Goal: Information Seeking & Learning: Check status

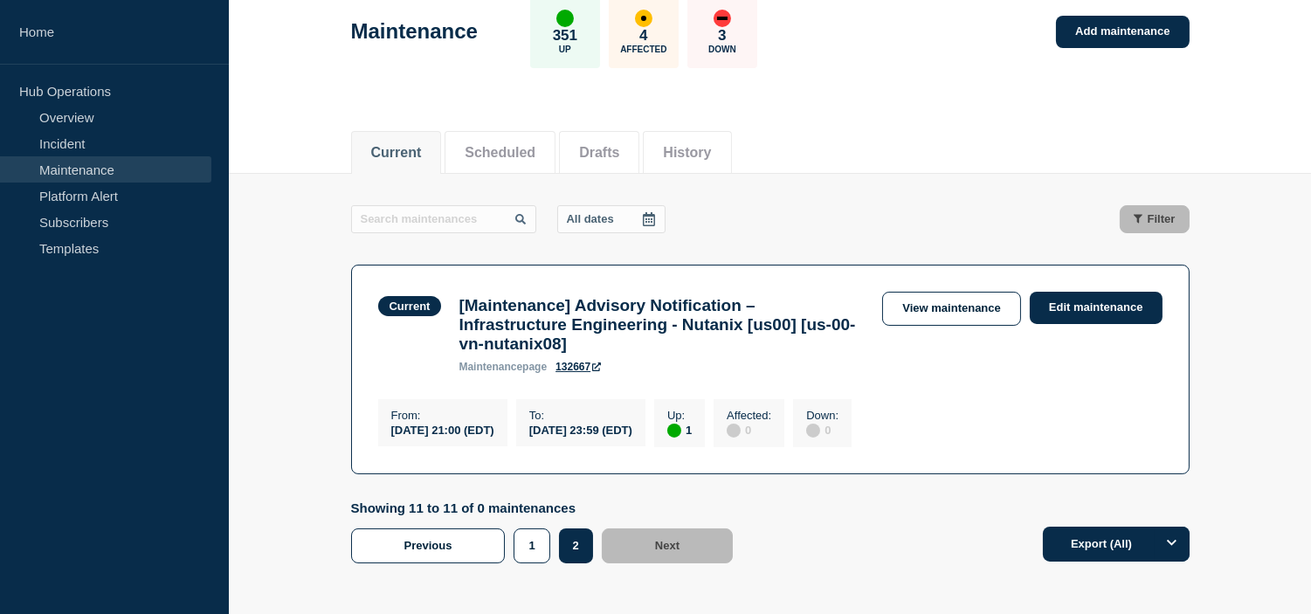
scroll to position [194, 0]
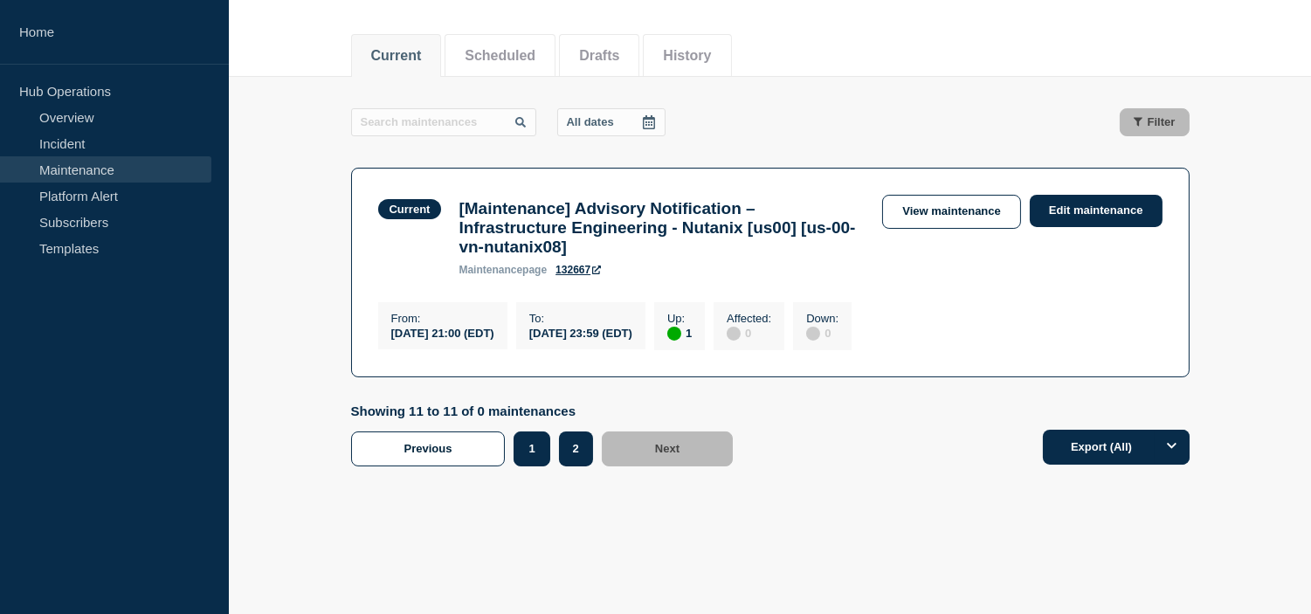
click at [520, 463] on button "1" at bounding box center [531, 448] width 36 height 35
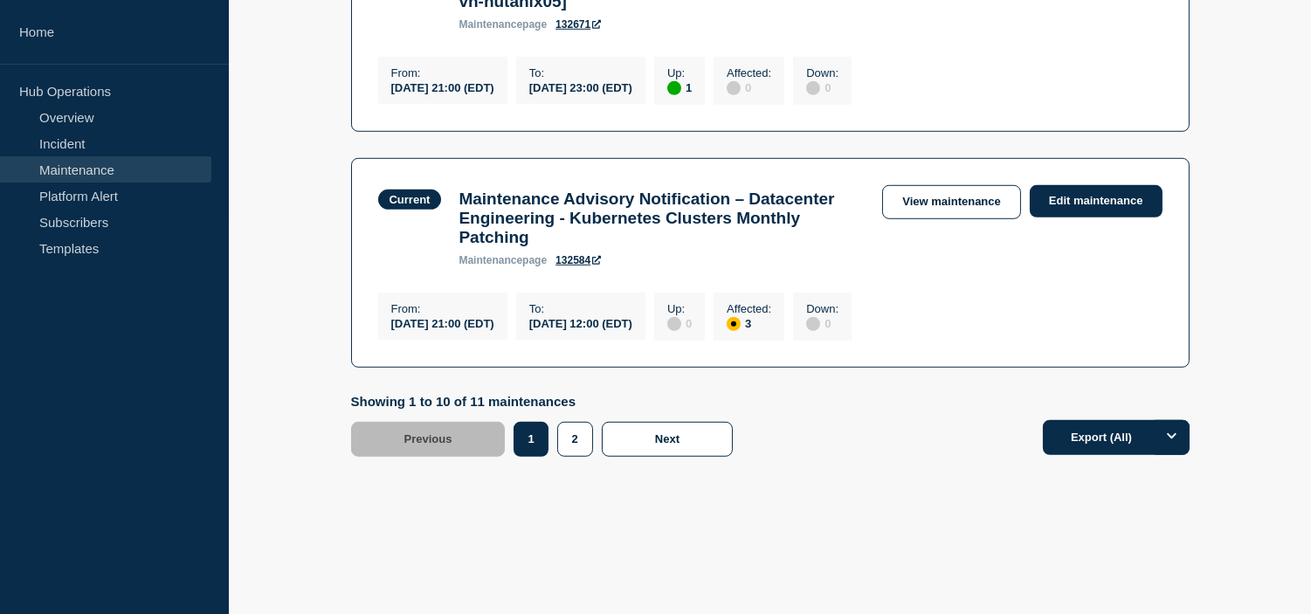
scroll to position [2425, 0]
drag, startPoint x: 938, startPoint y: 215, endPoint x: 864, endPoint y: 248, distance: 80.5
click at [938, 215] on link "View maintenance" at bounding box center [951, 202] width 138 height 34
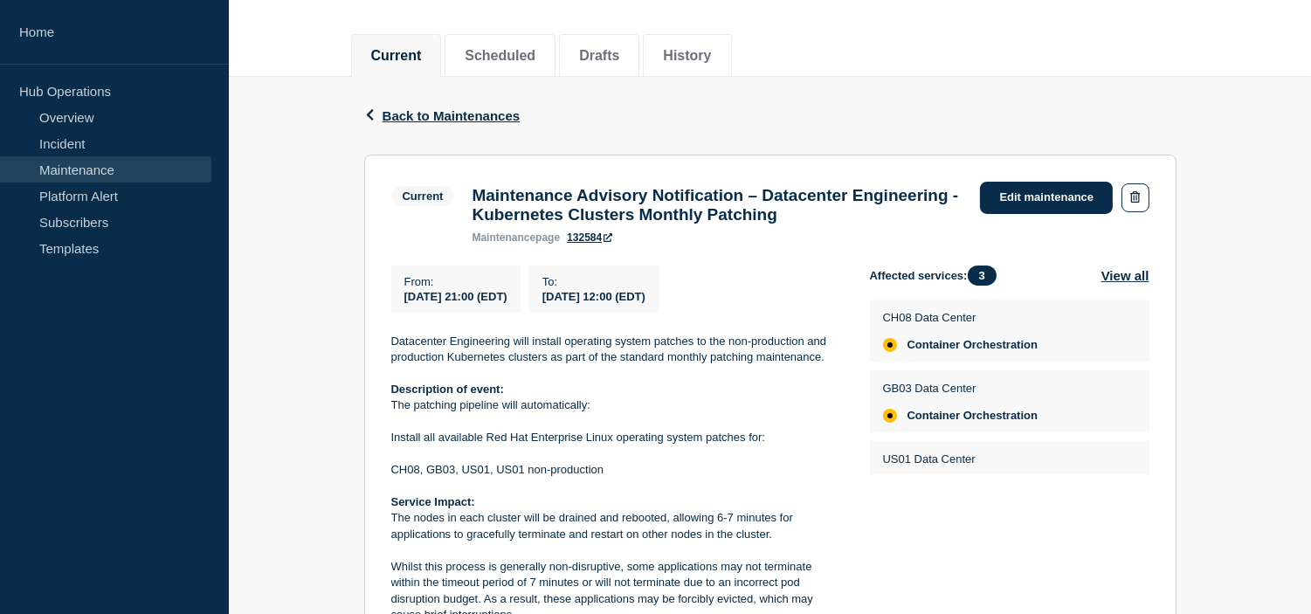
scroll to position [291, 0]
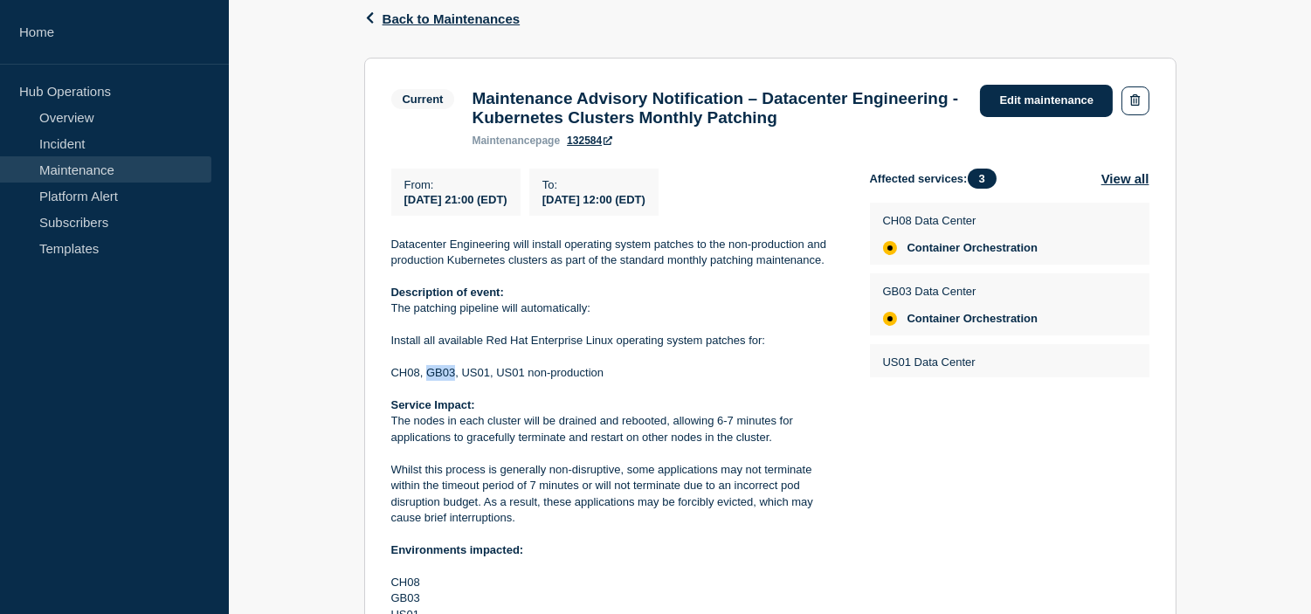
drag, startPoint x: 426, startPoint y: 381, endPoint x: 454, endPoint y: 379, distance: 28.0
click at [454, 379] on p "CH08, GB03, US01, US01 non-production" at bounding box center [616, 373] width 451 height 16
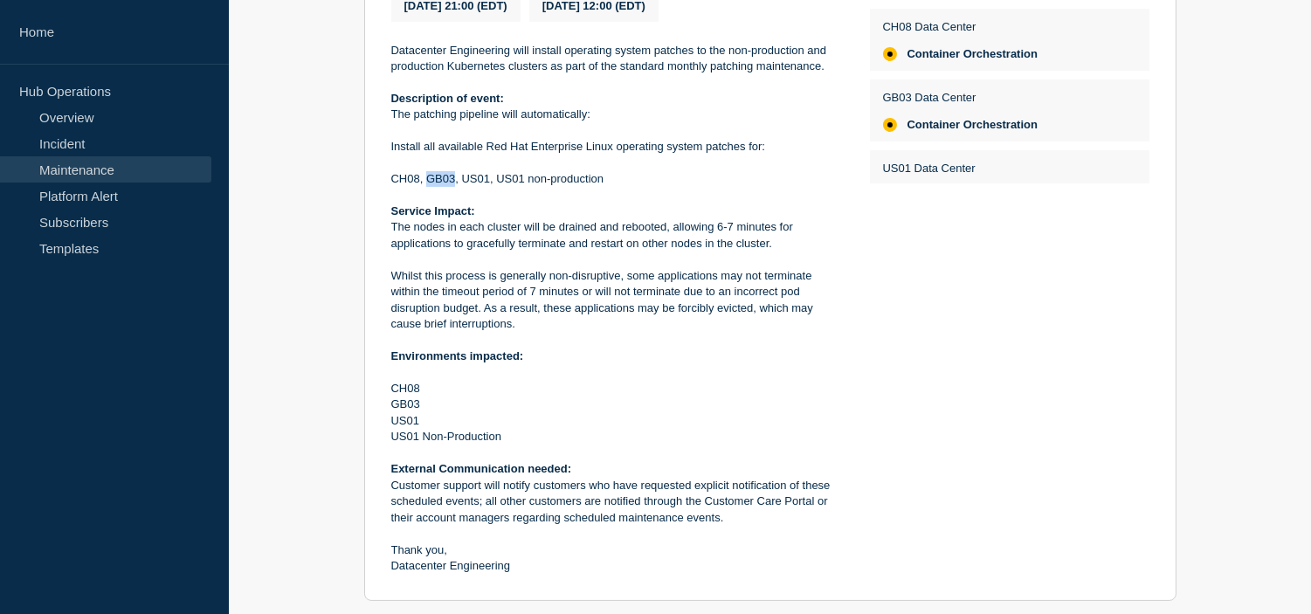
scroll to position [582, 0]
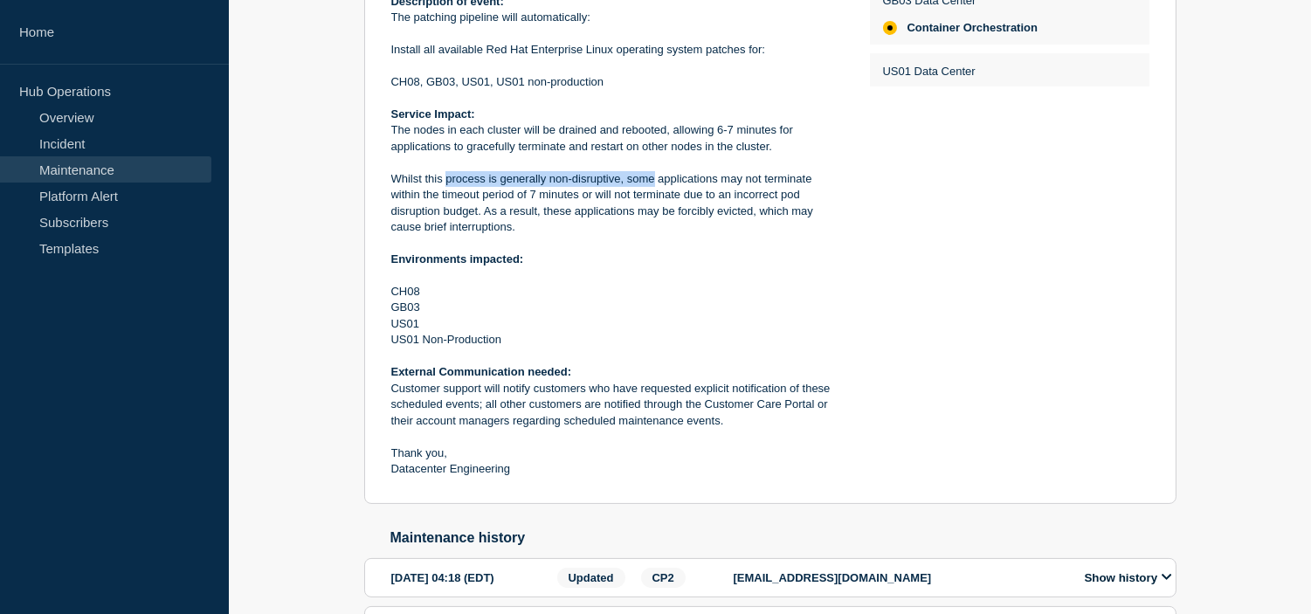
drag, startPoint x: 448, startPoint y: 189, endPoint x: 652, endPoint y: 190, distance: 204.3
click at [652, 190] on p "Whilst this process is generally non-disruptive, some applications may not term…" at bounding box center [616, 203] width 451 height 65
drag, startPoint x: 419, startPoint y: 203, endPoint x: 607, endPoint y: 205, distance: 187.7
click at [607, 205] on p "Whilst this process is generally non-disruptive, some applications may not term…" at bounding box center [616, 203] width 451 height 65
click at [613, 205] on p "Whilst this process is generally non-disruptive, some applications may not term…" at bounding box center [616, 203] width 451 height 65
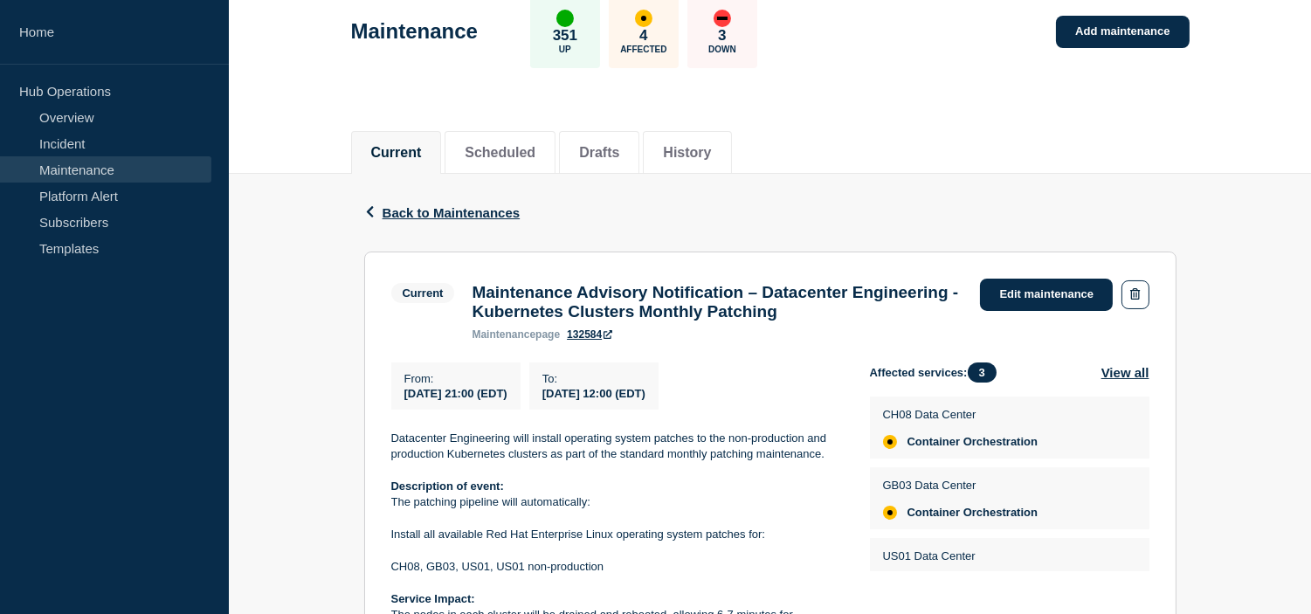
scroll to position [0, 0]
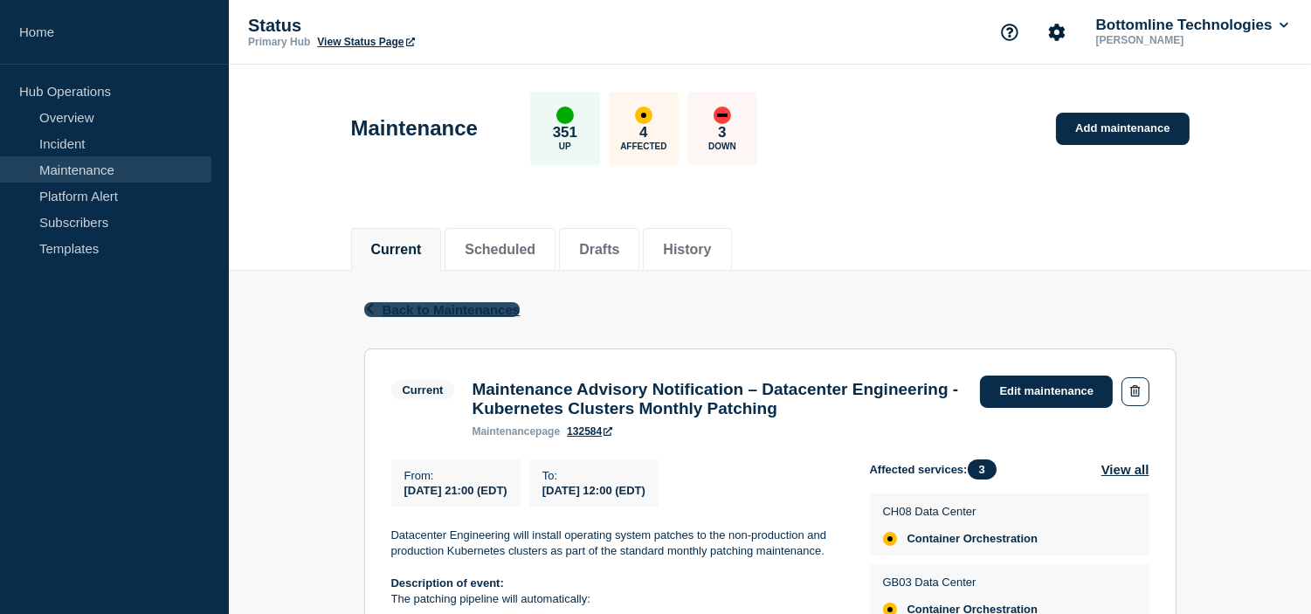
click at [403, 309] on span "Back to Maintenances" at bounding box center [451, 309] width 138 height 15
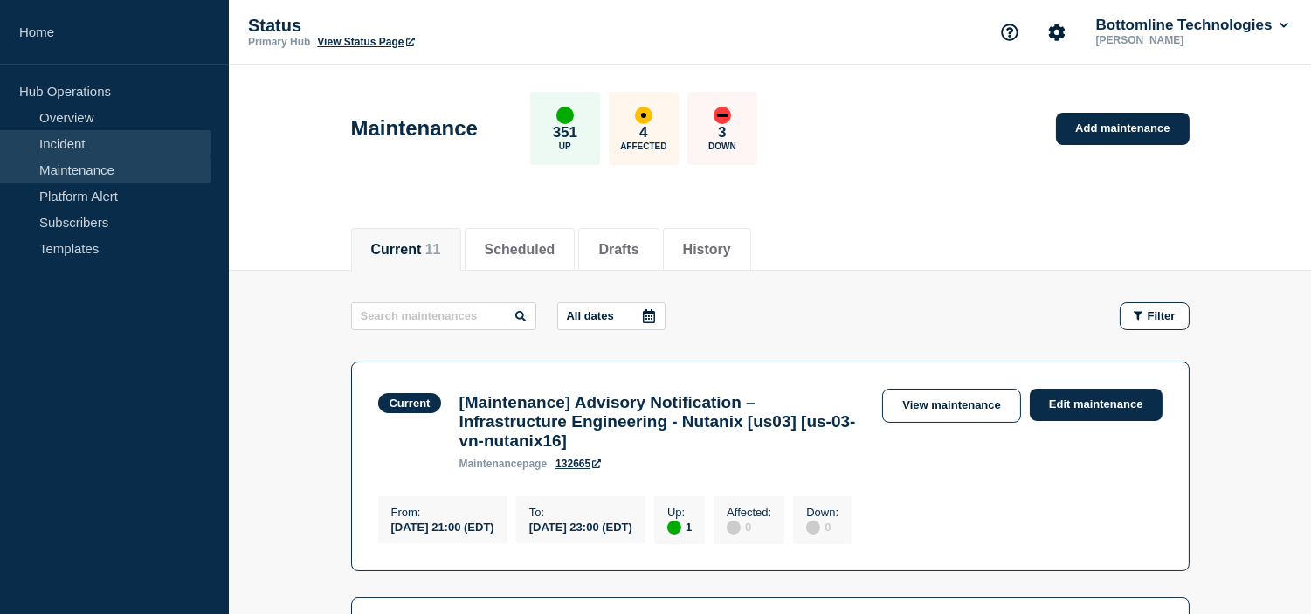
click at [98, 149] on link "Incident" at bounding box center [105, 143] width 211 height 26
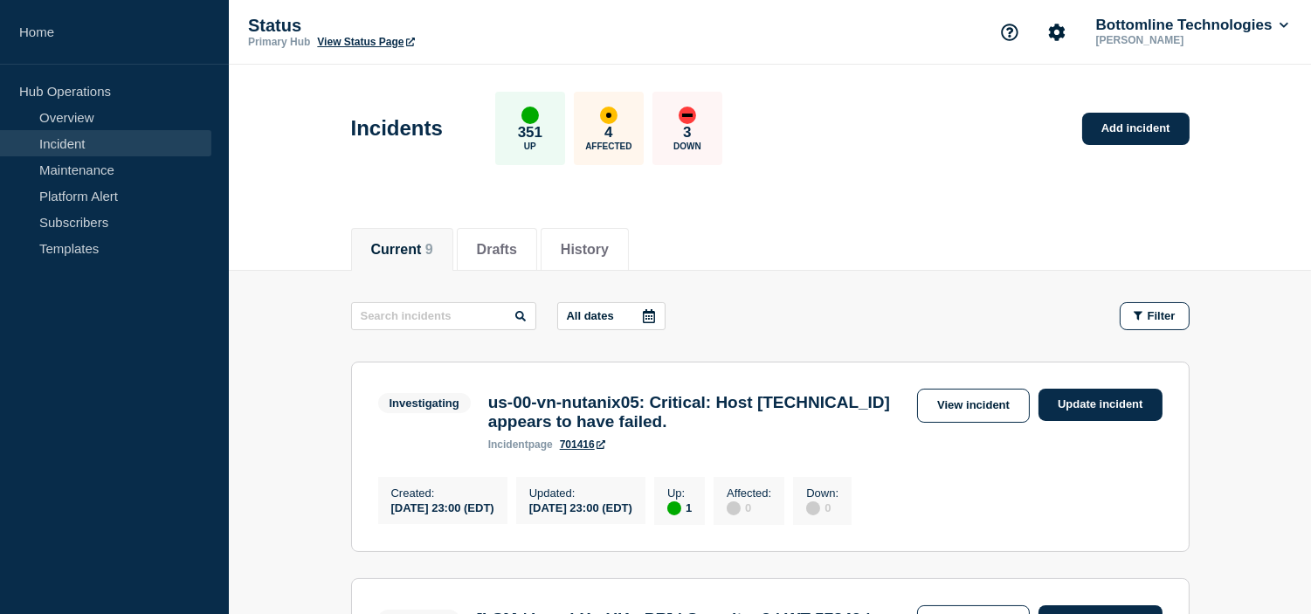
click at [762, 217] on div "Current 9 Drafts History" at bounding box center [770, 239] width 838 height 59
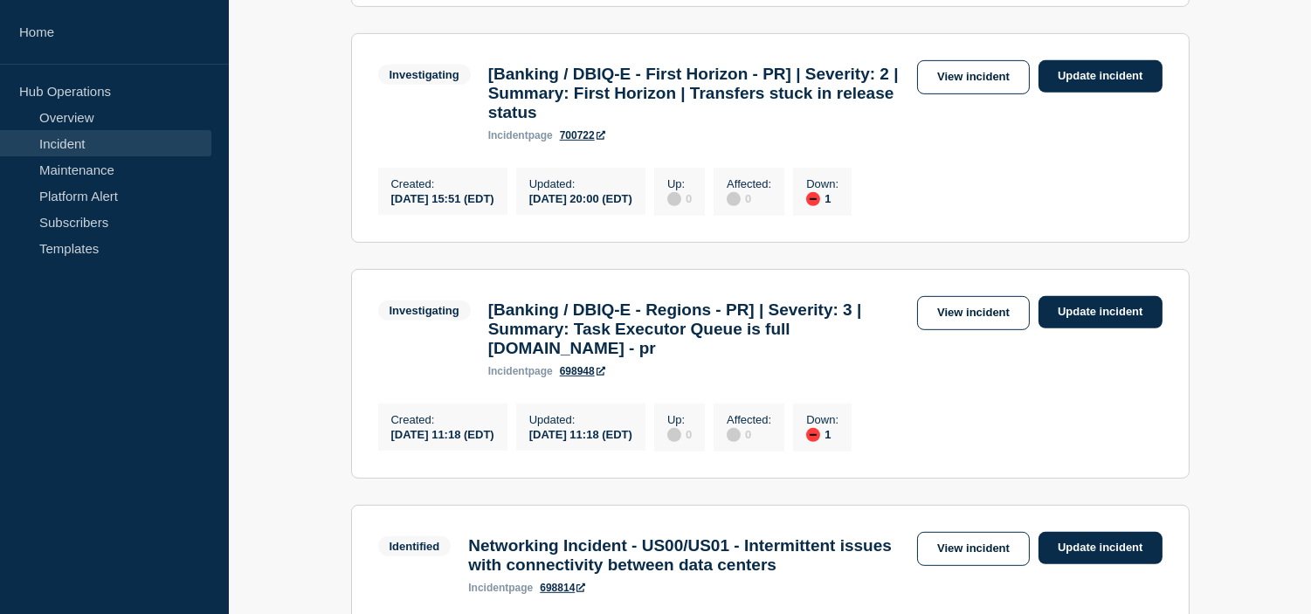
scroll to position [1546, 0]
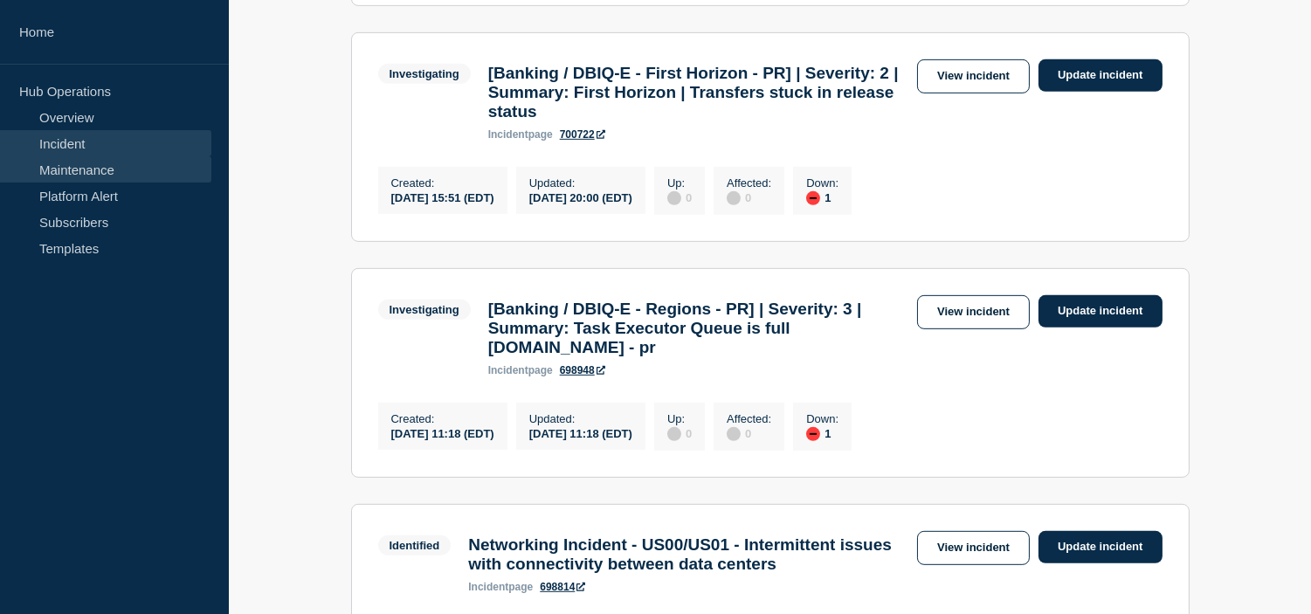
click at [116, 164] on link "Maintenance" at bounding box center [105, 169] width 211 height 26
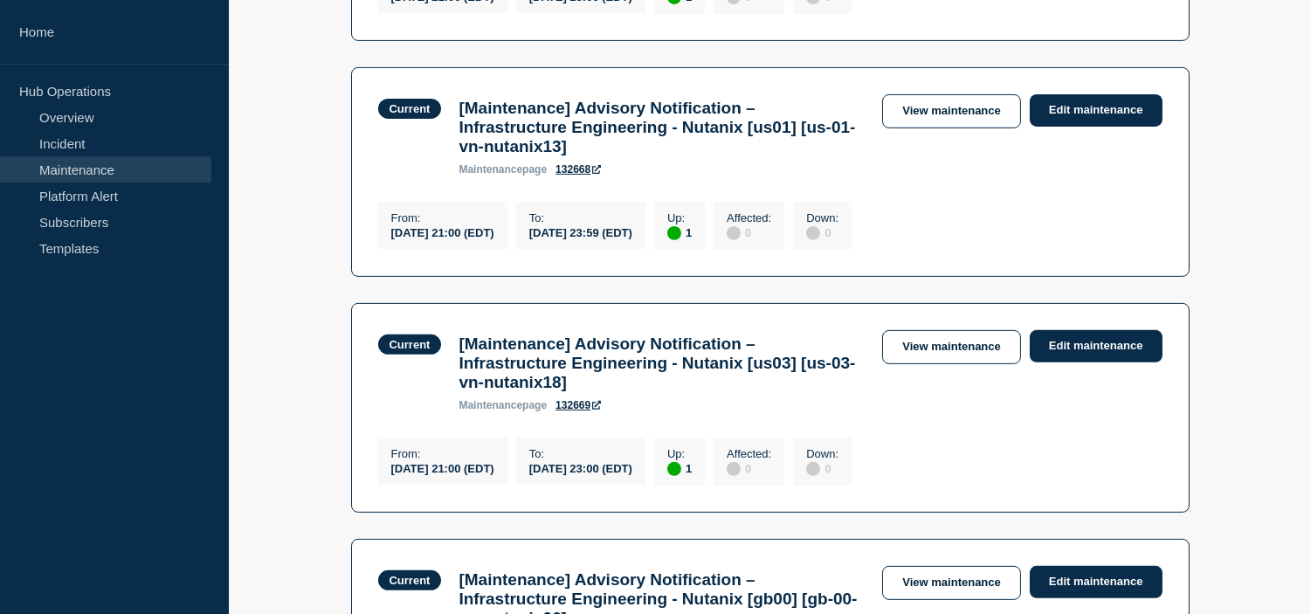
scroll to position [1236, 0]
